Goal: Transaction & Acquisition: Purchase product/service

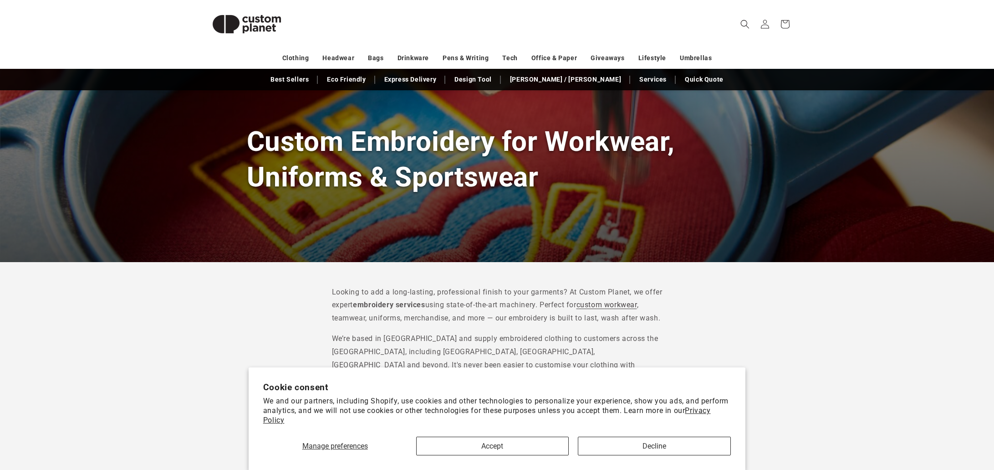
scroll to position [73, 0]
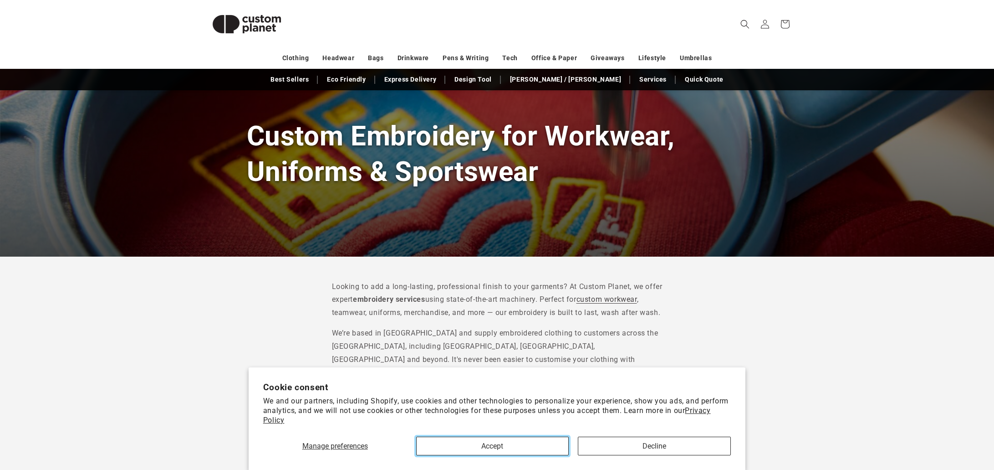
click at [513, 445] on button "Accept" at bounding box center [492, 445] width 153 height 19
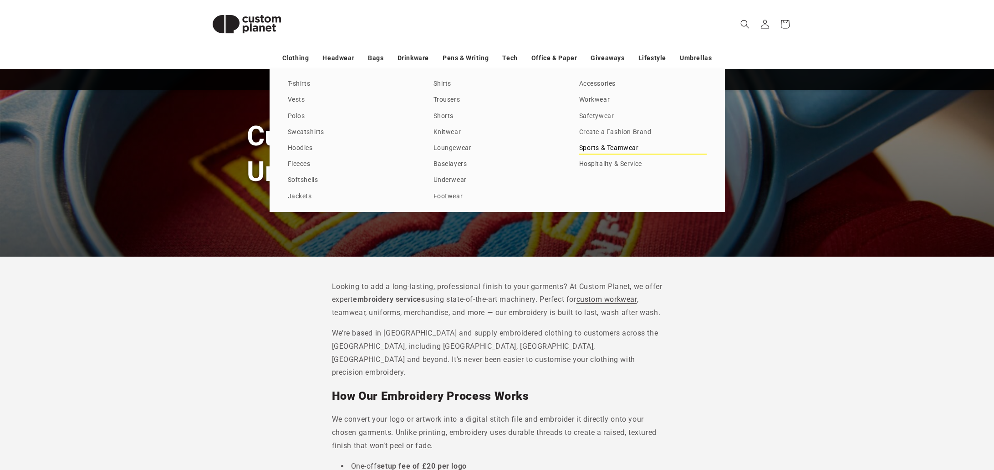
click at [618, 148] on link "Sports & Teamwear" at bounding box center [643, 148] width 128 height 12
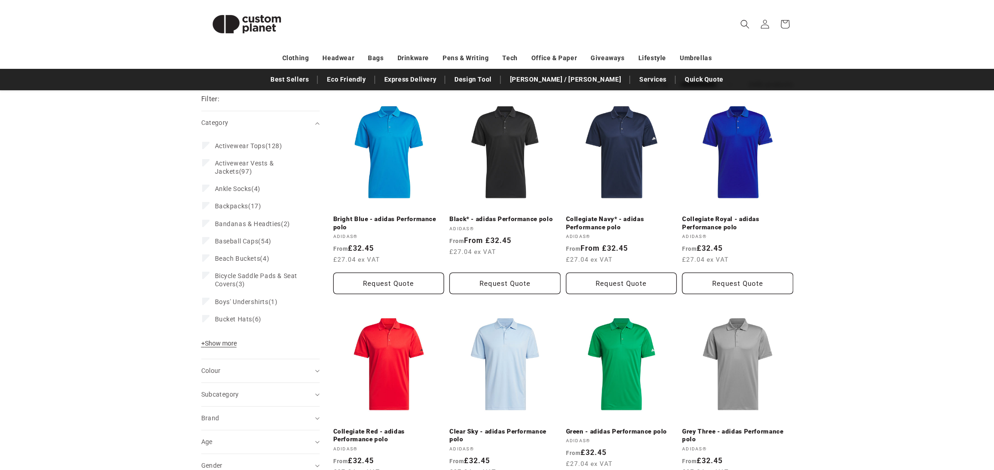
scroll to position [104, 0]
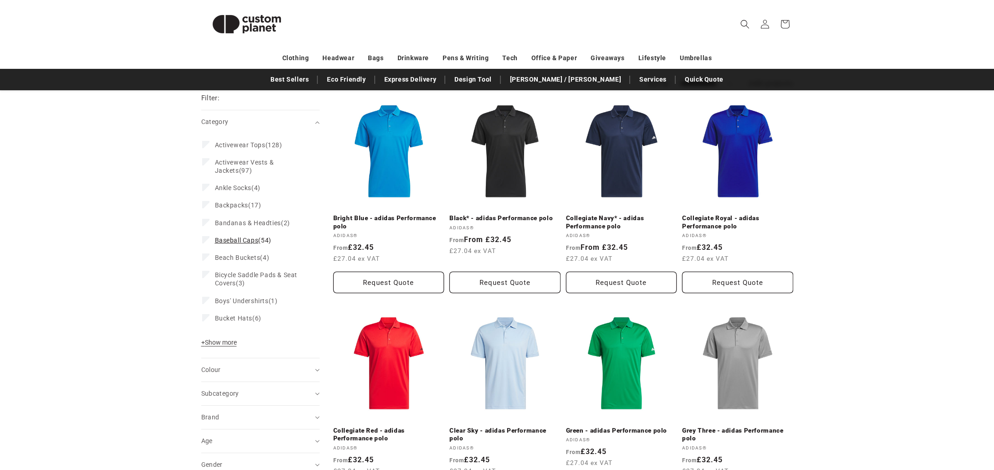
click at [240, 240] on span "Baseball Caps" at bounding box center [237, 239] width 44 height 7
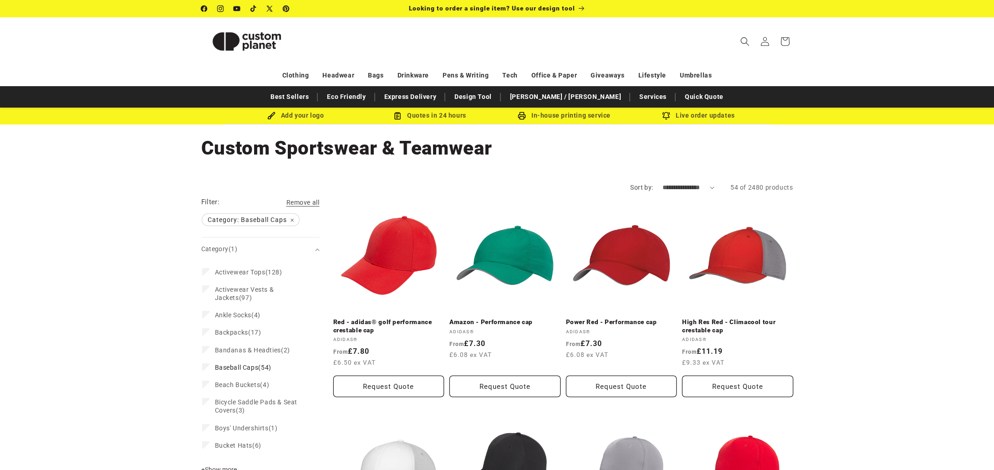
scroll to position [104, 0]
